Goal: Task Accomplishment & Management: Use online tool/utility

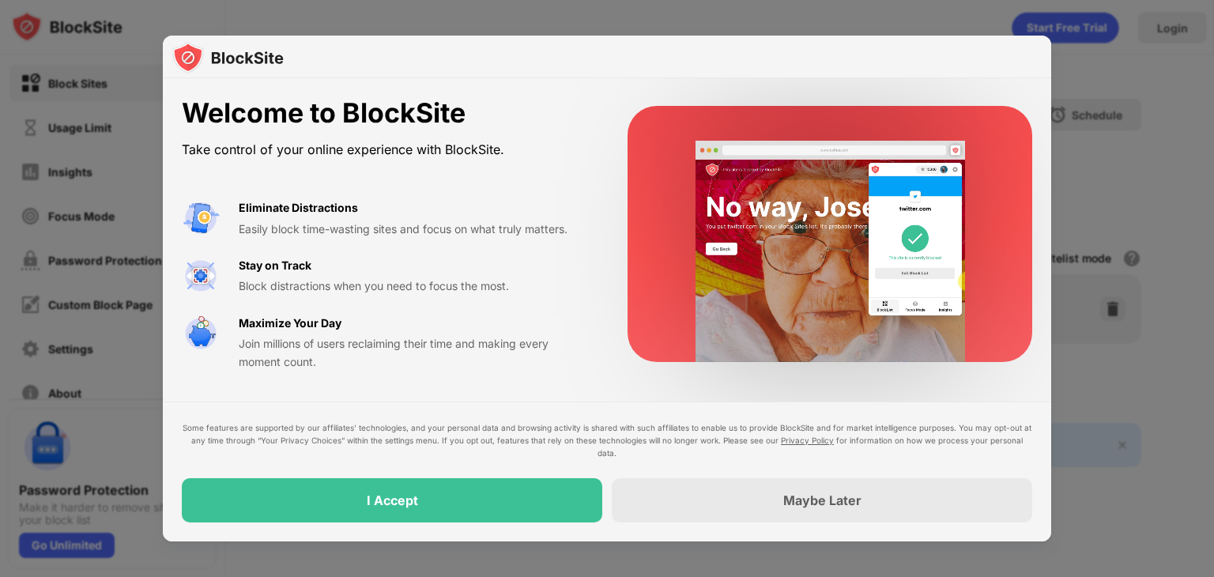
click at [338, 485] on div "I Accept" at bounding box center [392, 500] width 421 height 44
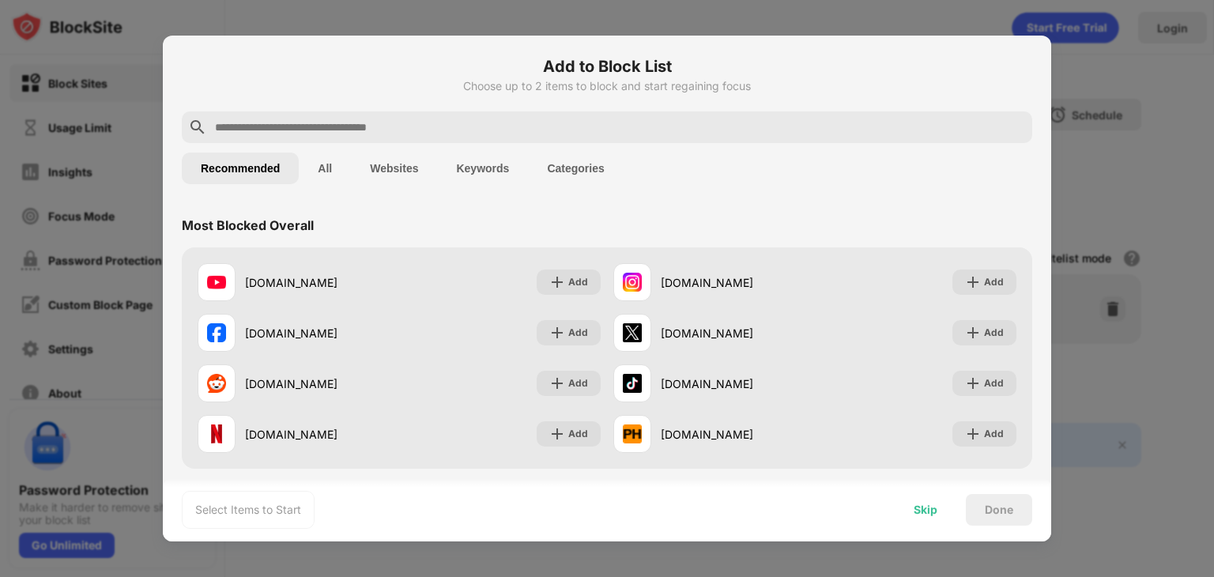
click at [921, 510] on div "Skip" at bounding box center [926, 510] width 24 height 13
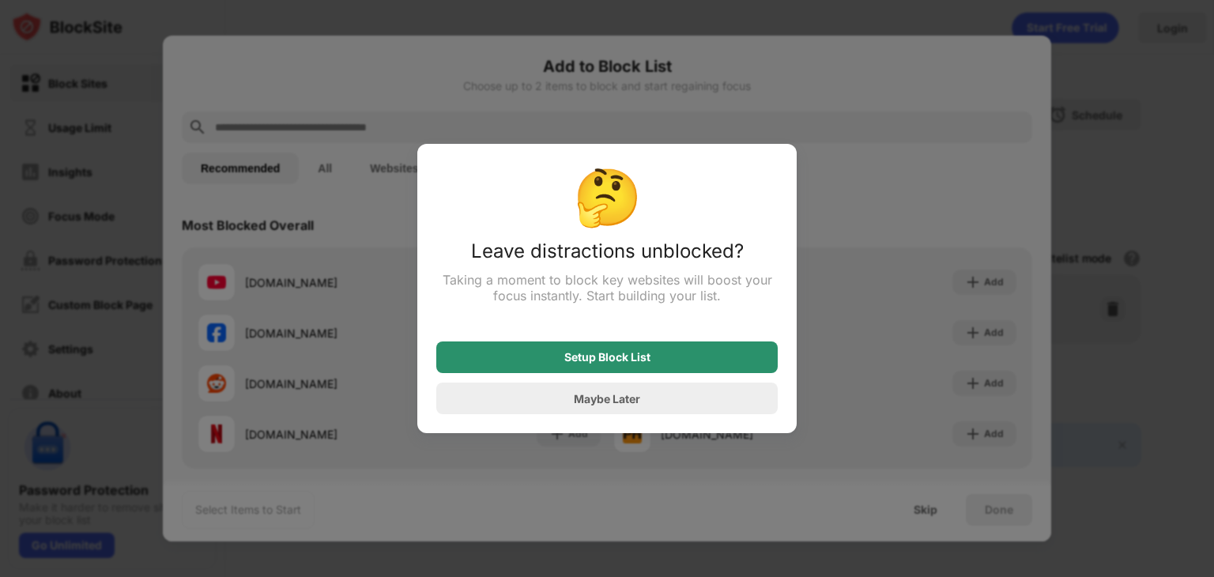
click at [623, 364] on div "Setup Block List" at bounding box center [607, 357] width 86 height 13
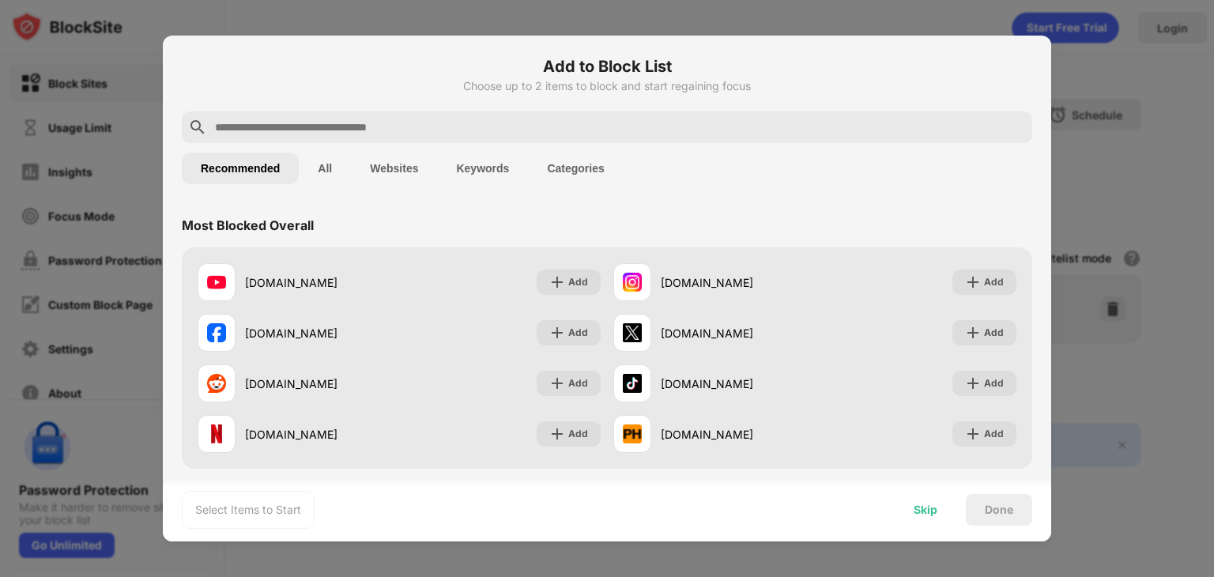
click at [947, 504] on div "Skip" at bounding box center [926, 510] width 62 height 32
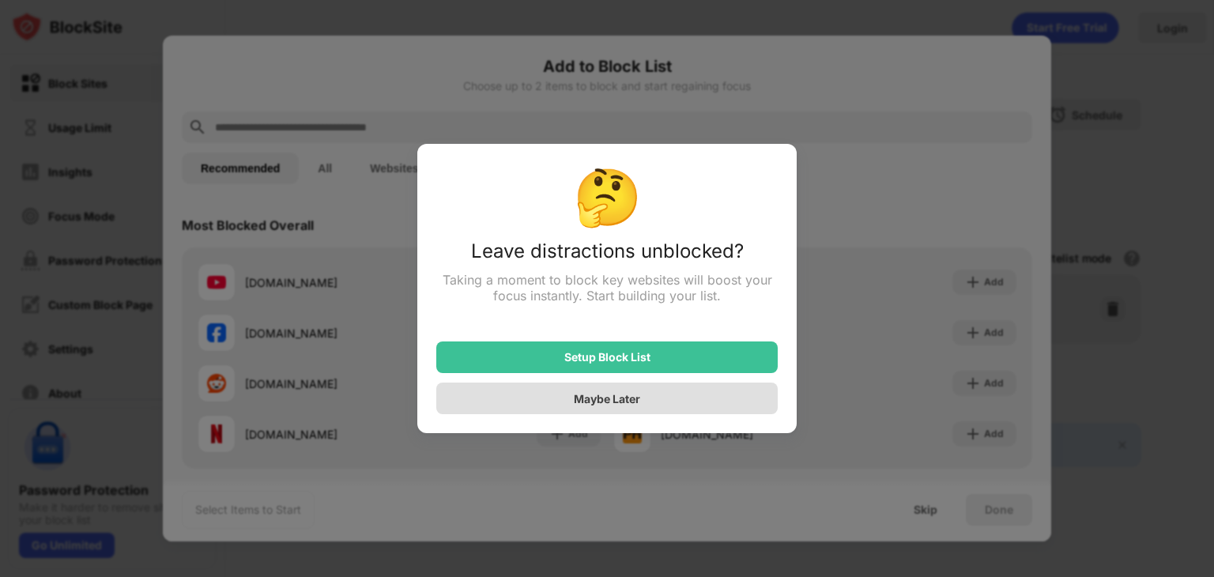
click at [655, 398] on div "Maybe Later" at bounding box center [606, 399] width 341 height 32
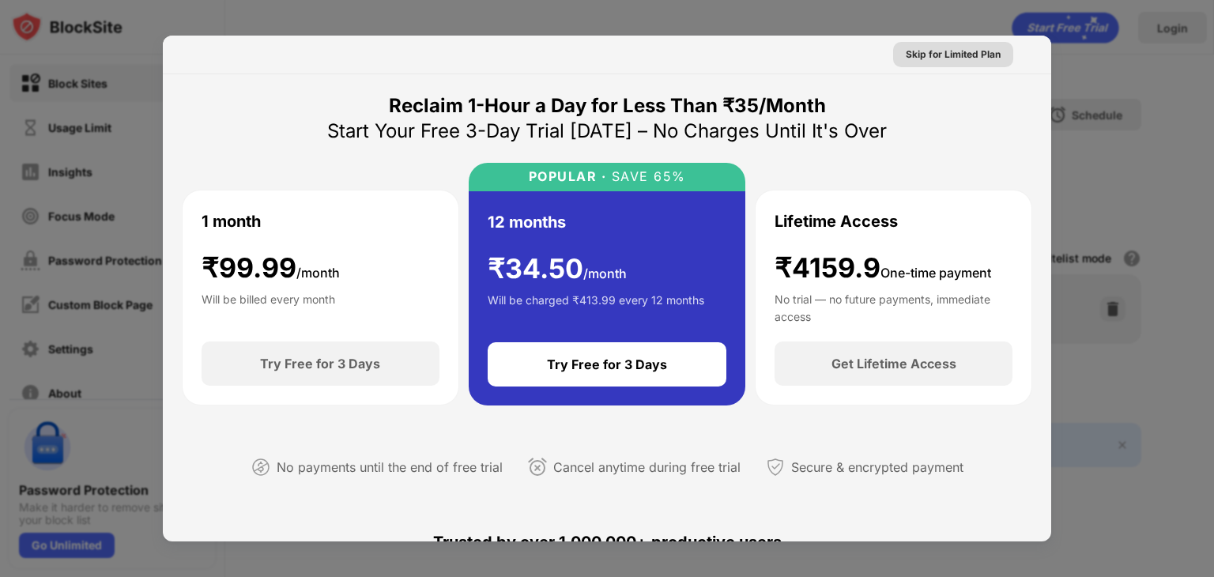
click at [958, 55] on div "Skip for Limited Plan" at bounding box center [953, 55] width 95 height 16
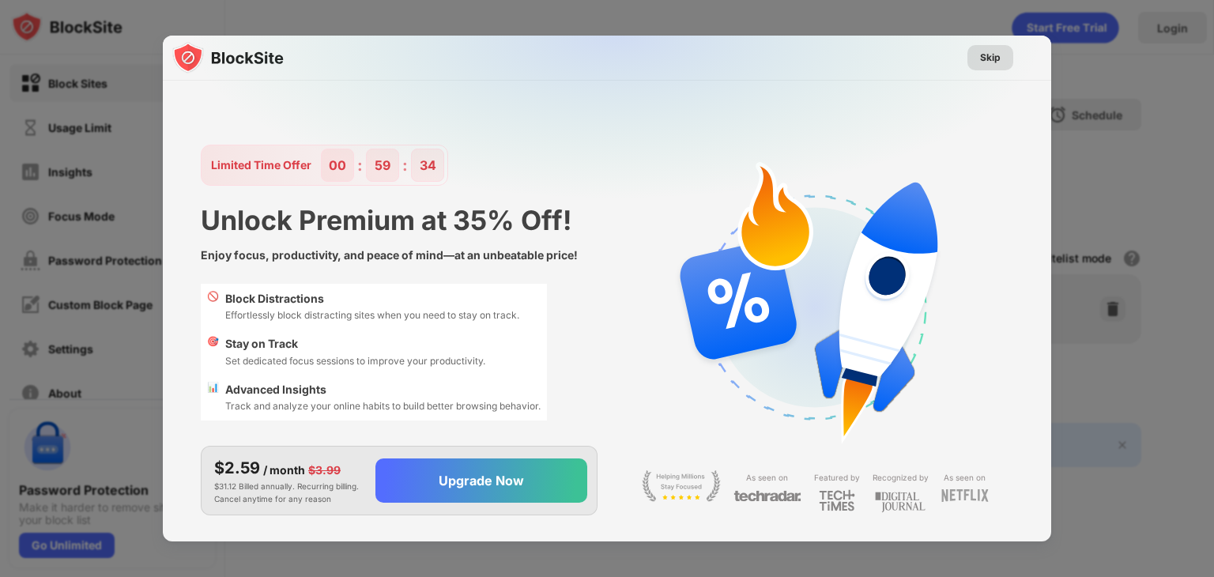
click at [996, 60] on div "Skip" at bounding box center [990, 58] width 21 height 16
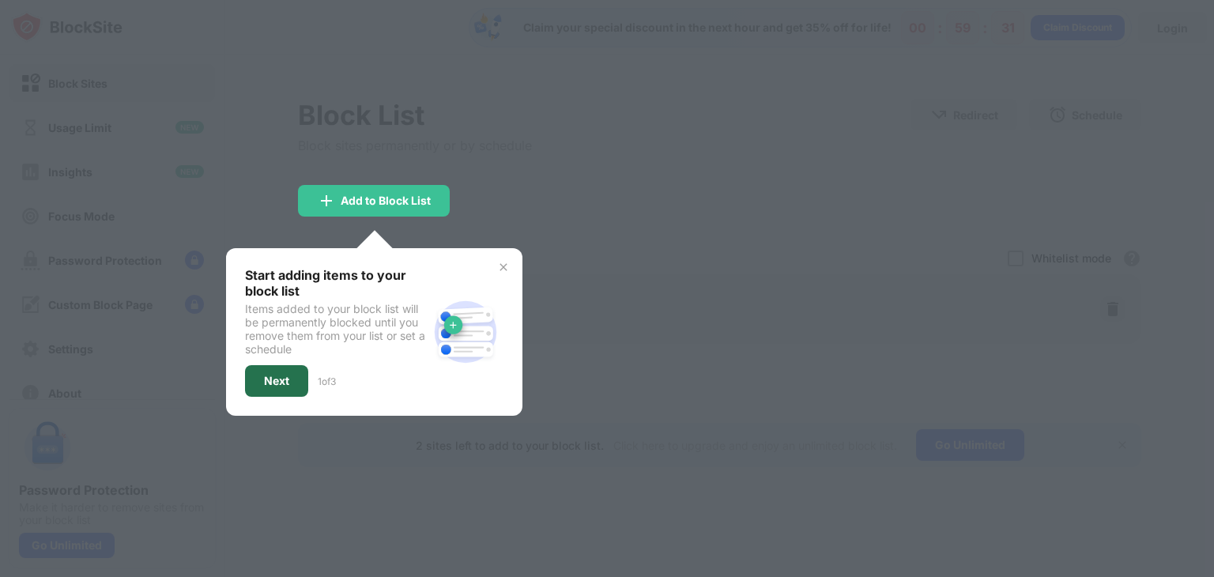
click at [266, 371] on div "Next" at bounding box center [276, 381] width 63 height 32
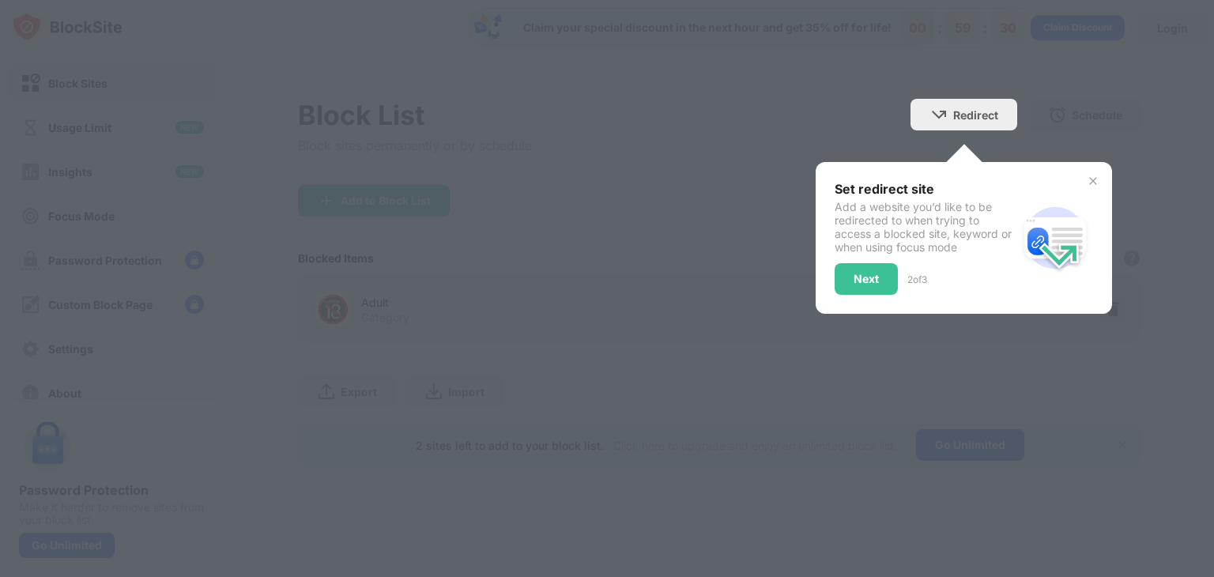
click at [465, 227] on div at bounding box center [607, 288] width 1214 height 577
click at [892, 291] on div "Next" at bounding box center [866, 279] width 63 height 32
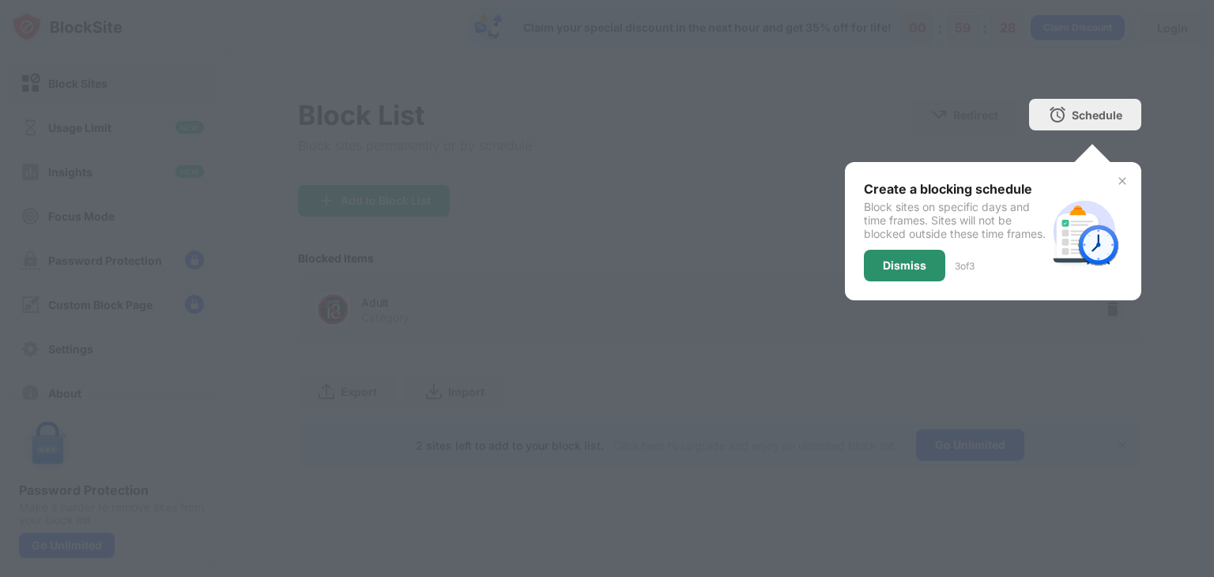
click at [900, 281] on div "Dismiss" at bounding box center [904, 266] width 81 height 32
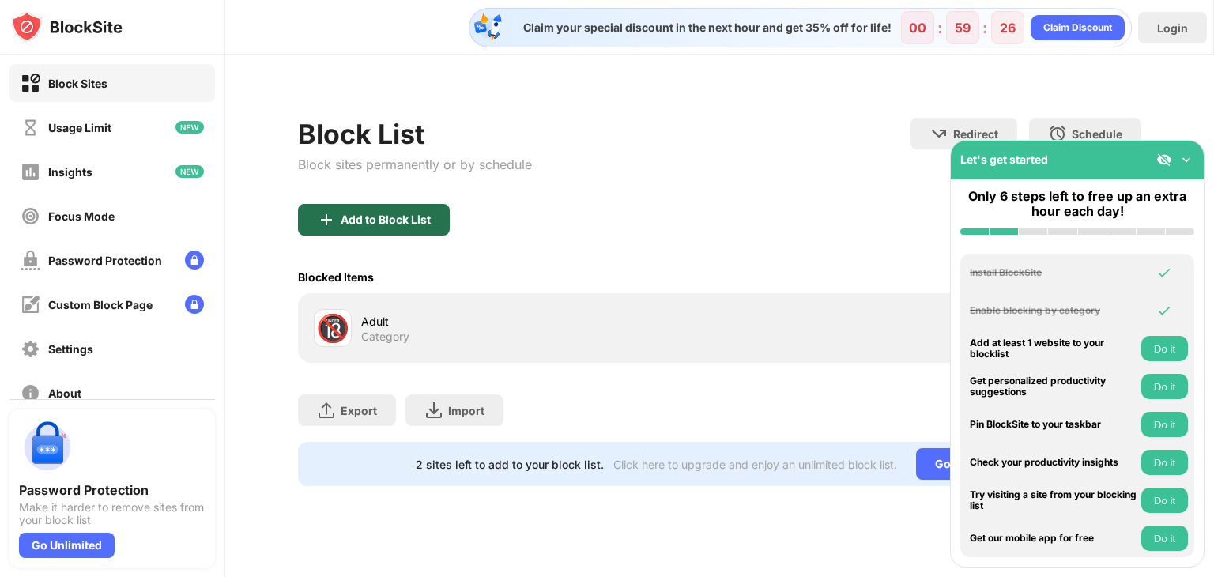
click at [393, 209] on div "Add to Block List" at bounding box center [374, 220] width 152 height 32
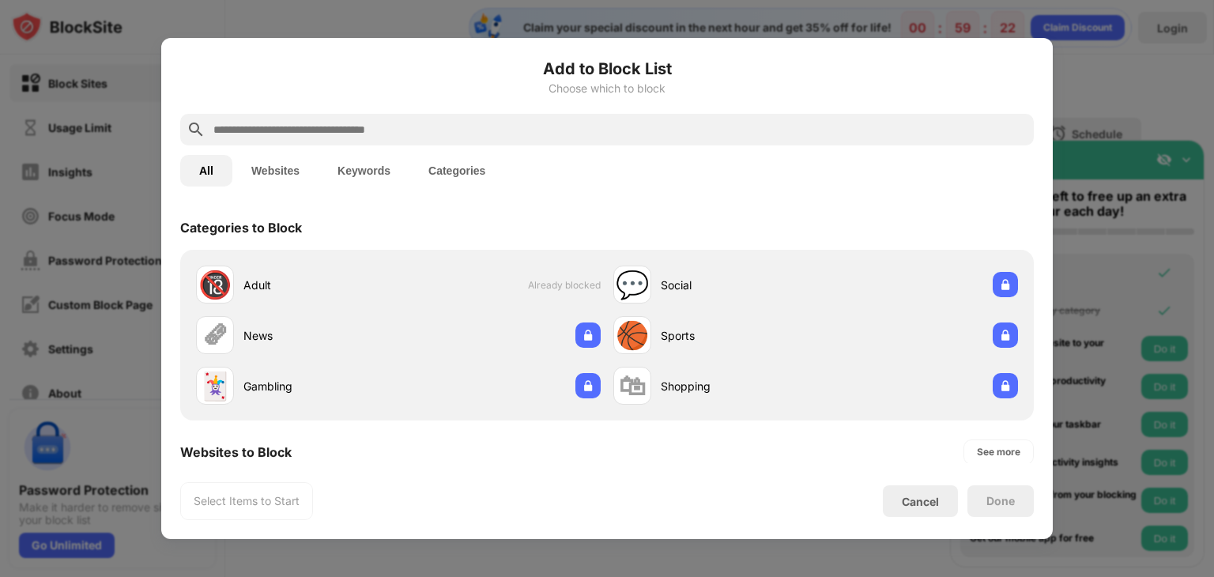
click at [259, 137] on input "text" at bounding box center [620, 129] width 816 height 19
paste input "**********"
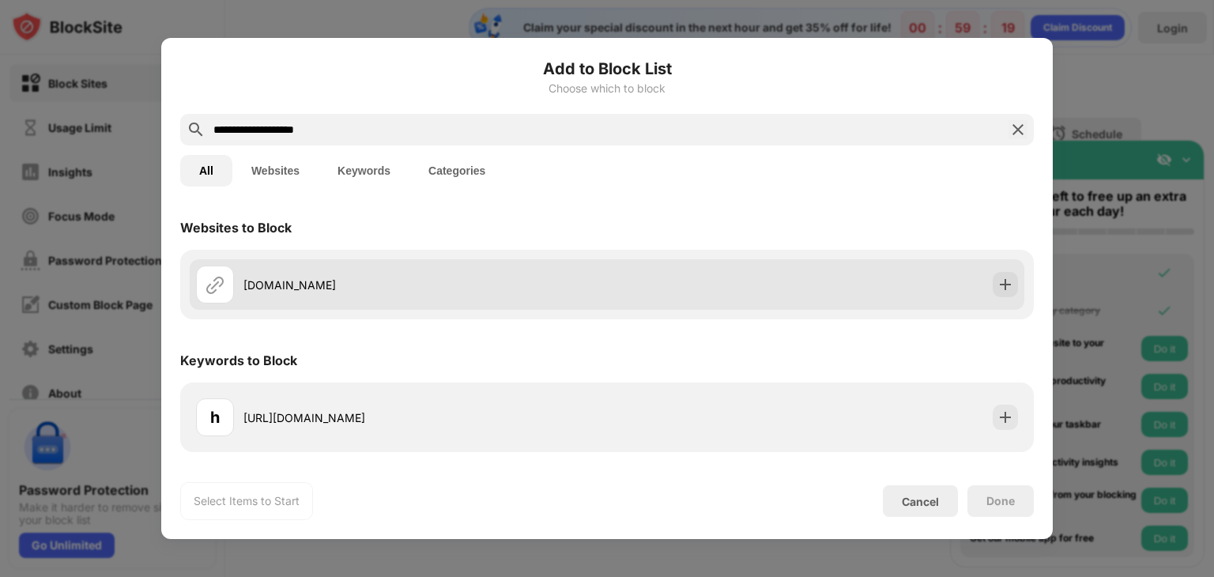
type input "**********"
click at [225, 292] on div at bounding box center [215, 285] width 38 height 38
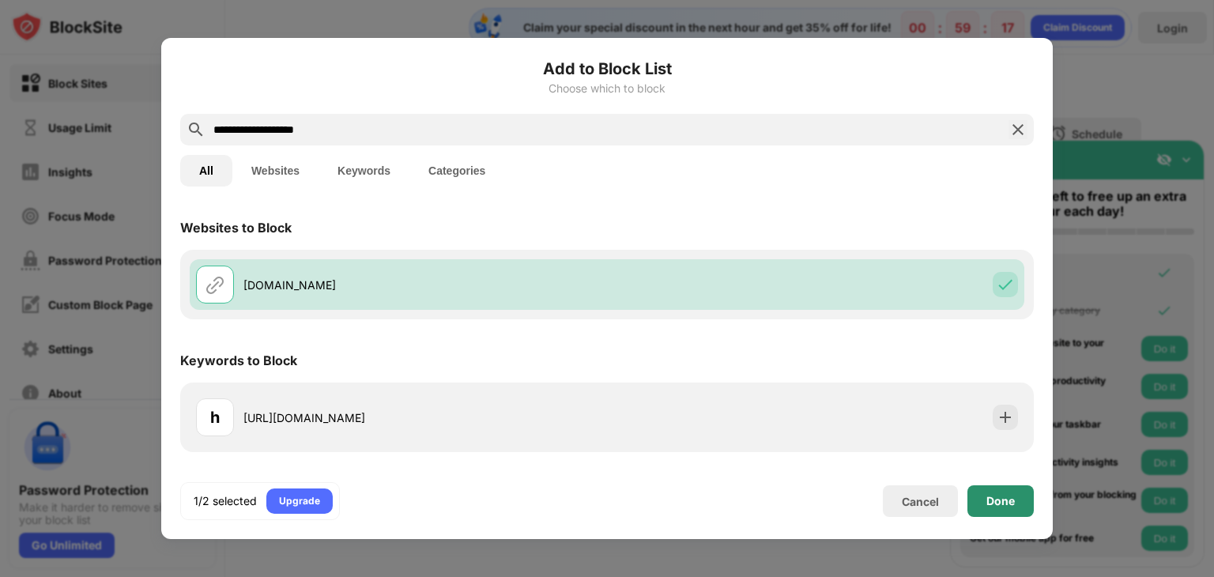
click at [990, 500] on div "Done" at bounding box center [1001, 501] width 28 height 13
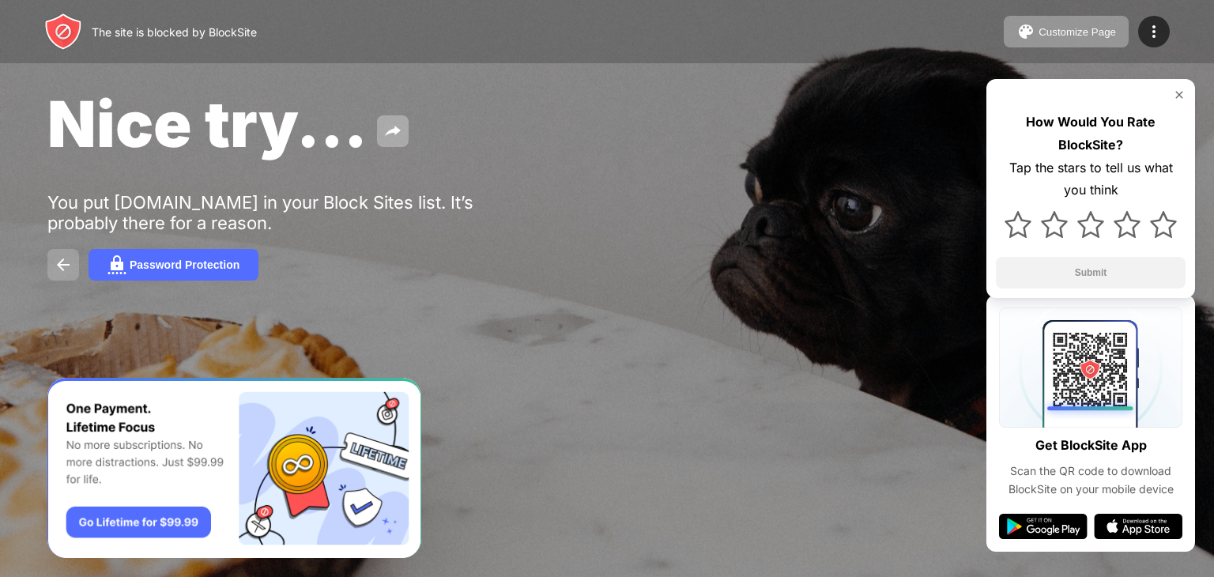
click at [63, 271] on img at bounding box center [63, 264] width 19 height 19
